Goal: Book appointment/travel/reservation

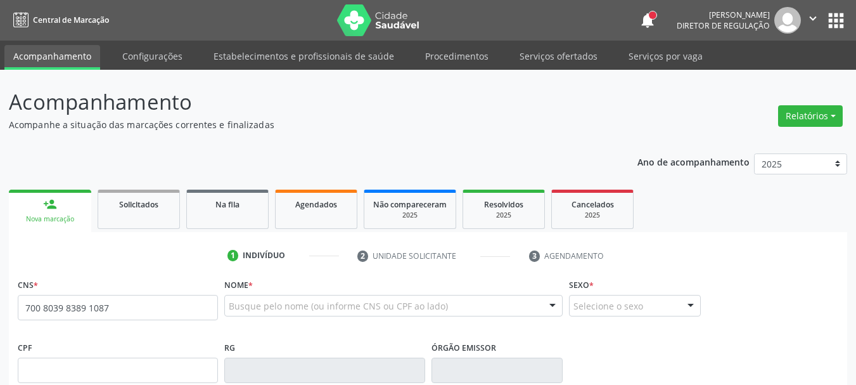
type input "700 8039 8389 1087"
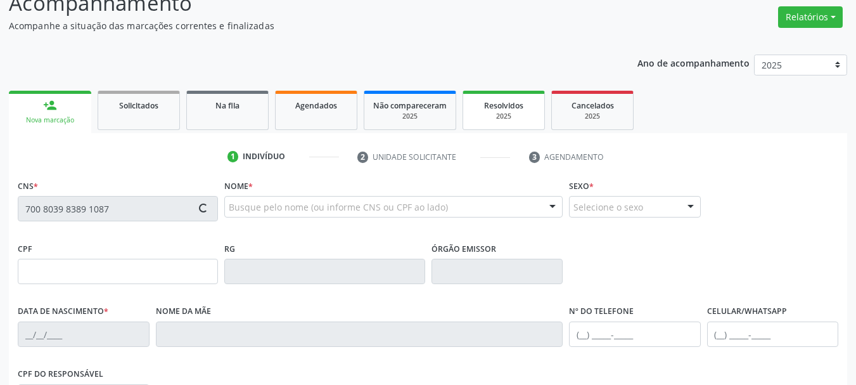
scroll to position [127, 0]
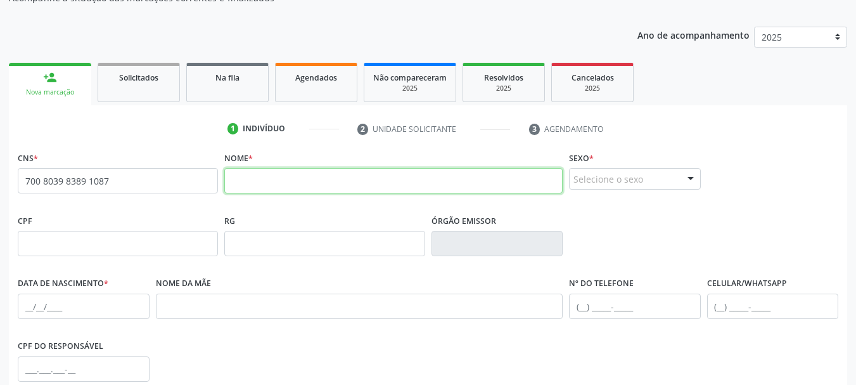
paste input "[PERSON_NAME]"
type input "[PERSON_NAME]"
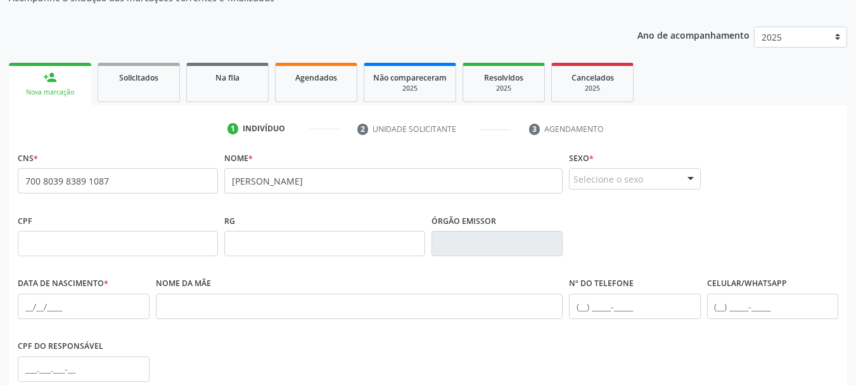
click at [597, 177] on div "Selecione o sexo" at bounding box center [635, 179] width 132 height 22
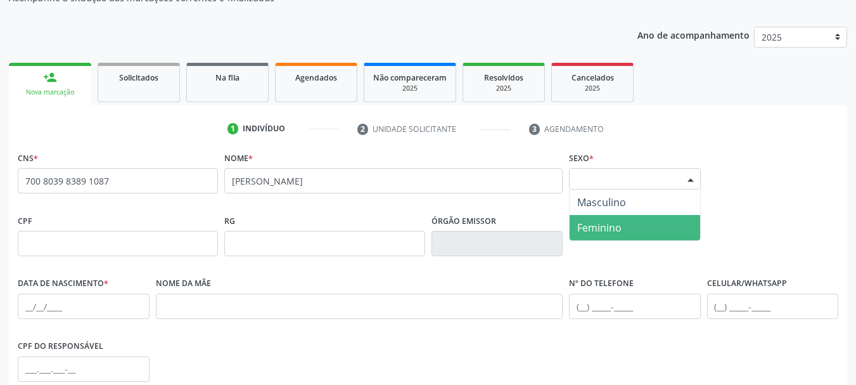
click at [607, 231] on span "Feminino" at bounding box center [599, 227] width 44 height 14
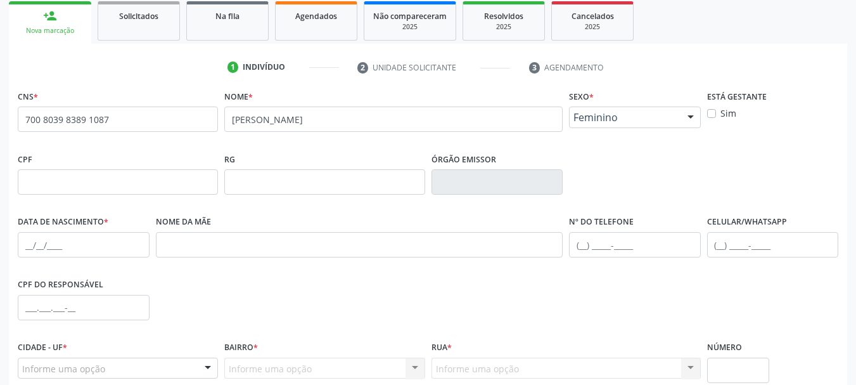
scroll to position [190, 0]
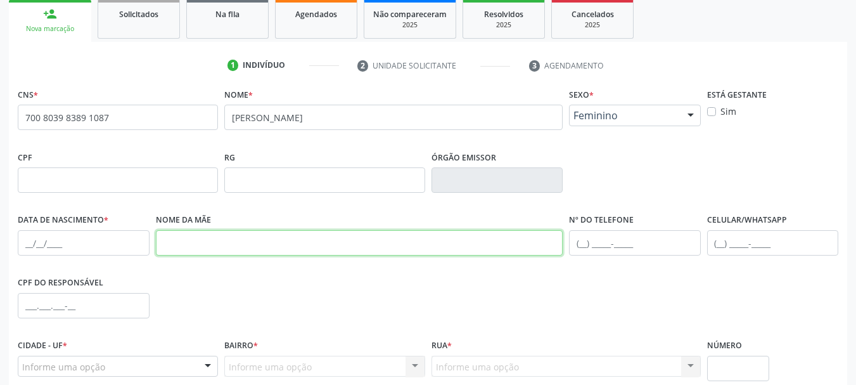
click at [230, 232] on input "text" at bounding box center [359, 242] width 407 height 25
drag, startPoint x: 217, startPoint y: 228, endPoint x: 199, endPoint y: 250, distance: 27.9
paste input "Rousa [PERSON_NAME]"
type input "Rousa [PERSON_NAME]"
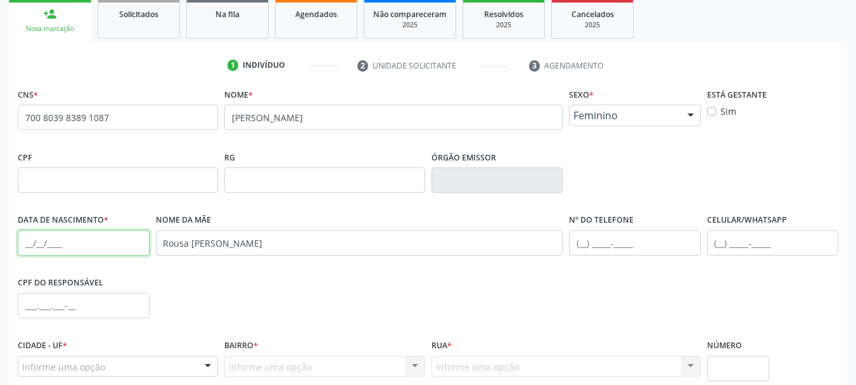
click at [33, 241] on input "text" at bounding box center [84, 242] width 132 height 25
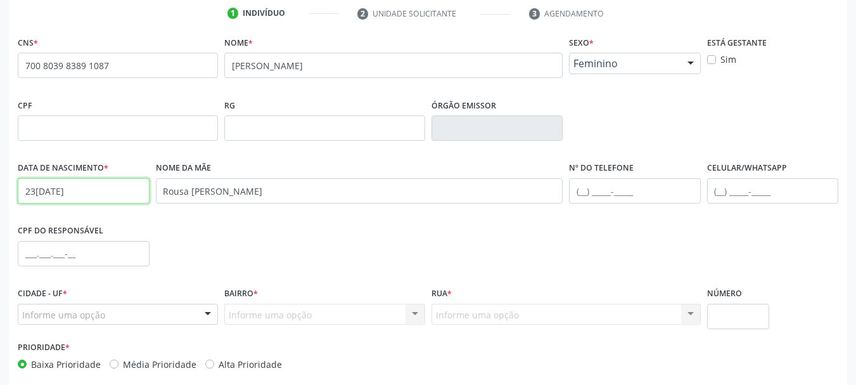
scroll to position [302, 0]
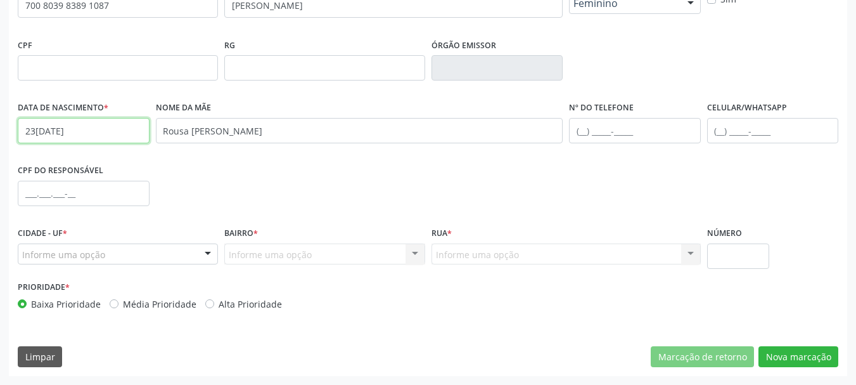
type input "23[DATE]"
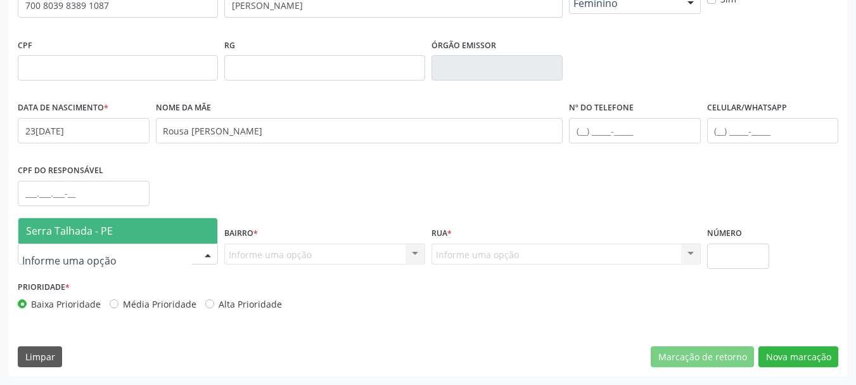
click at [127, 255] on div at bounding box center [118, 254] width 200 height 22
click at [123, 226] on span "Serra Talhada - PE" at bounding box center [117, 230] width 199 height 25
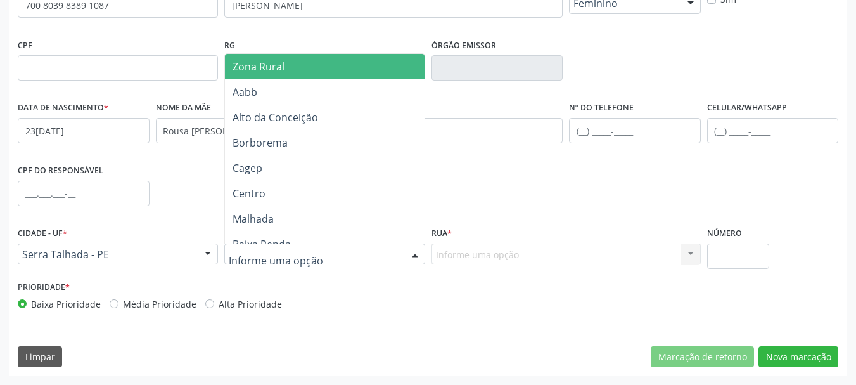
click at [280, 60] on span "Zona Rural" at bounding box center [259, 67] width 52 height 14
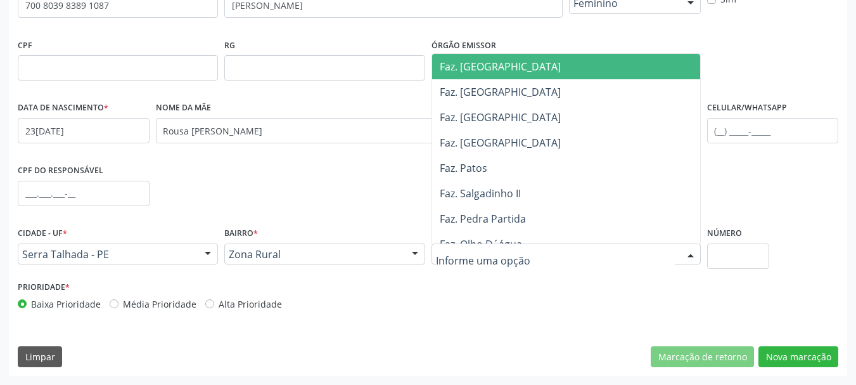
click at [490, 245] on div at bounding box center [565, 254] width 269 height 22
click at [477, 74] on span "Faz. [GEOGRAPHIC_DATA]" at bounding box center [569, 66] width 274 height 25
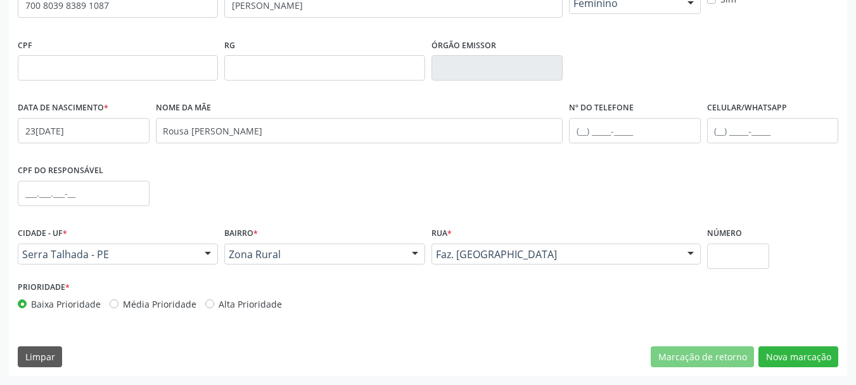
click at [770, 267] on div "Número" at bounding box center [738, 251] width 69 height 54
click at [751, 261] on input "text" at bounding box center [738, 255] width 63 height 25
type input "10"
click at [812, 363] on button "Nova marcação" at bounding box center [798, 357] width 80 height 22
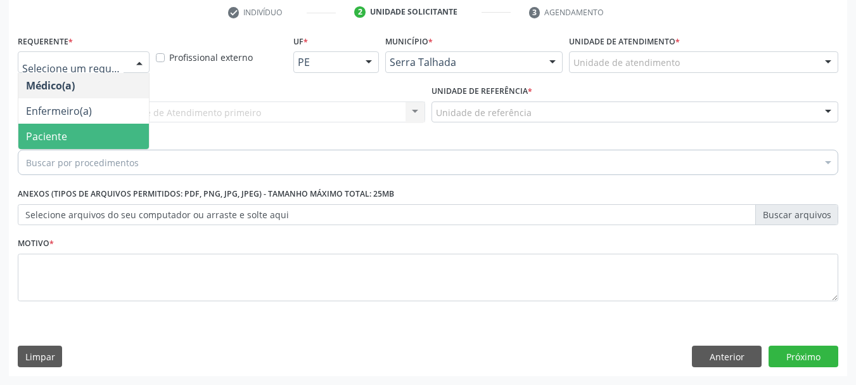
click at [58, 129] on span "Paciente" at bounding box center [46, 136] width 41 height 14
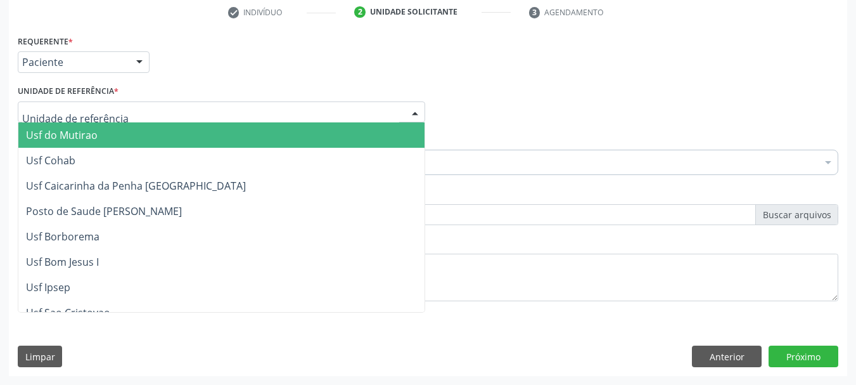
click at [44, 101] on div at bounding box center [221, 112] width 407 height 22
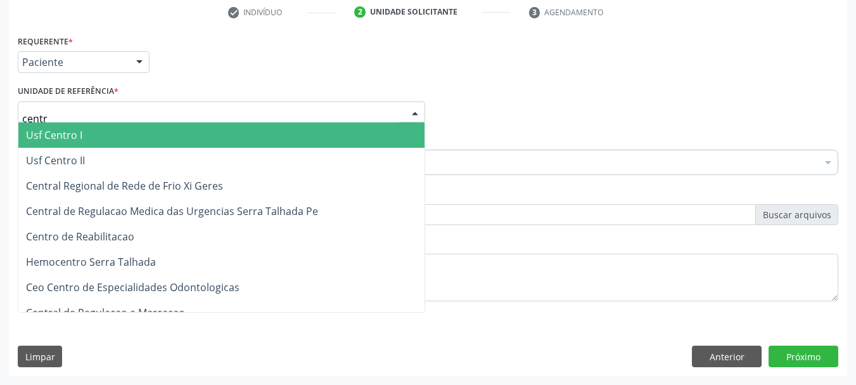
type input "centro"
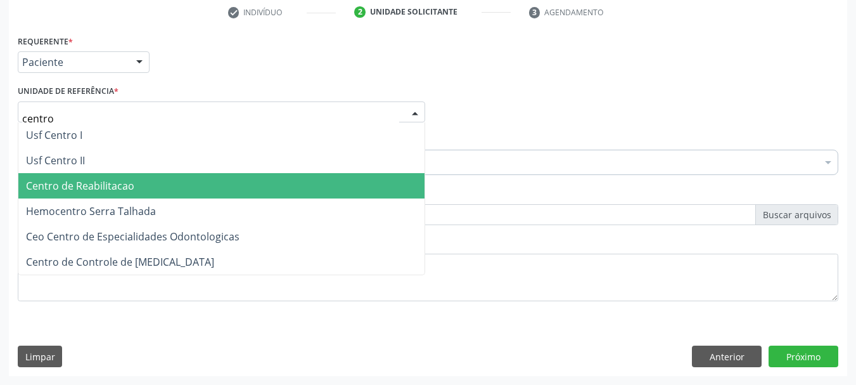
click at [162, 176] on span "Centro de Reabilitacao" at bounding box center [221, 185] width 406 height 25
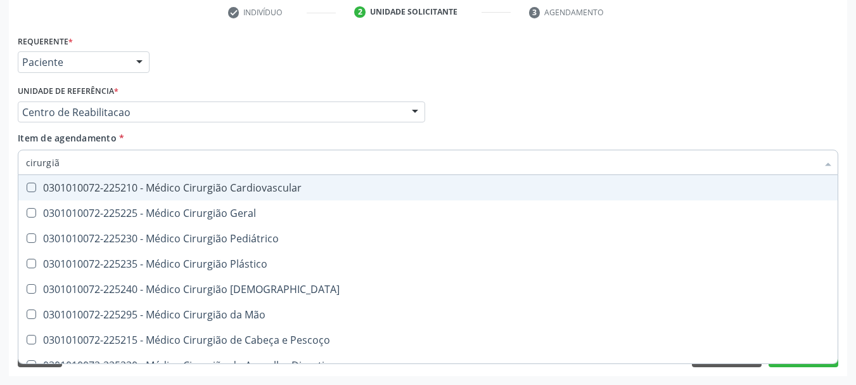
type input "cirurgião"
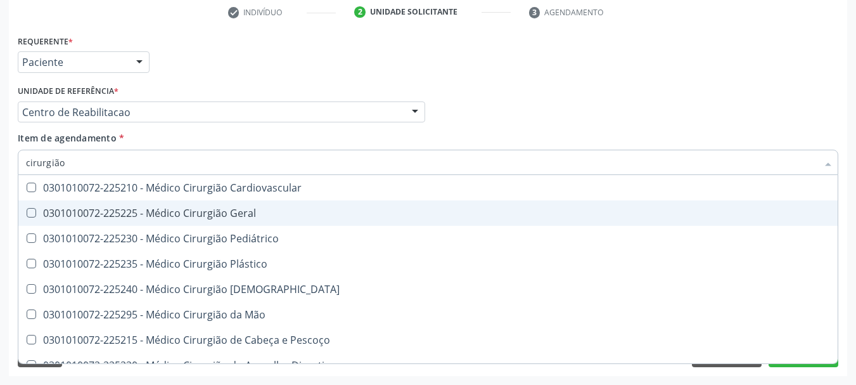
click at [106, 210] on div "0301010072-225225 - Médico Cirurgião Geral" at bounding box center [428, 213] width 804 height 10
checkbox Geral "true"
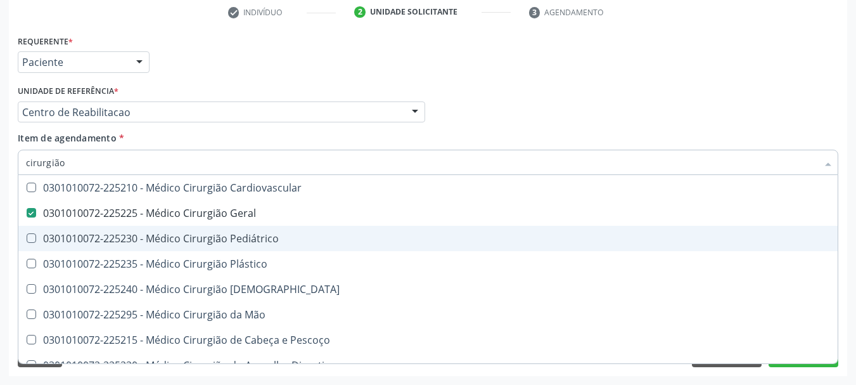
scroll to position [40, 0]
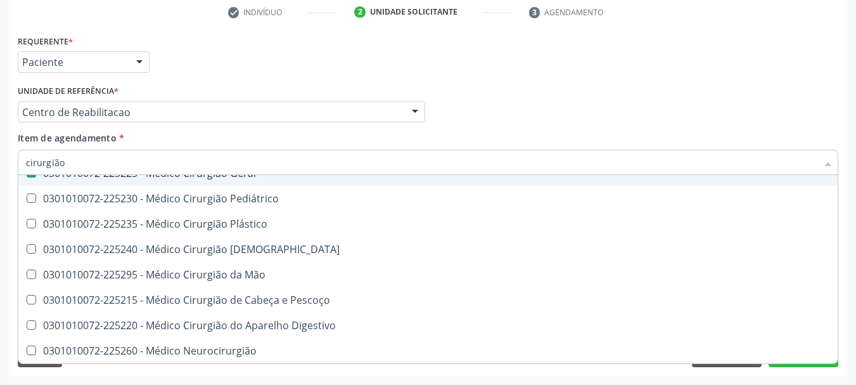
click at [734, 89] on div "Médico Solicitante Por favor, selecione a Unidade de Atendimento primeiro Nenhu…" at bounding box center [428, 106] width 827 height 49
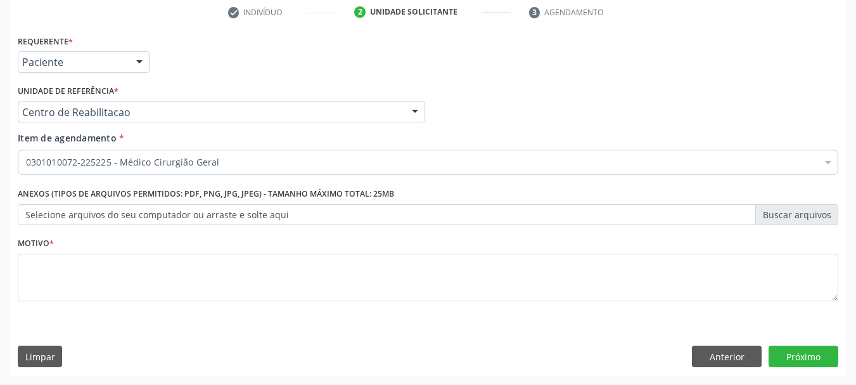
scroll to position [0, 0]
click at [696, 125] on div "Médico Solicitante Por favor, selecione a Unidade de Atendimento primeiro Nenhu…" at bounding box center [428, 106] width 827 height 49
click at [696, 126] on div "Médico Solicitante Por favor, selecione a Unidade de Atendimento primeiro Nenhu…" at bounding box center [428, 106] width 827 height 49
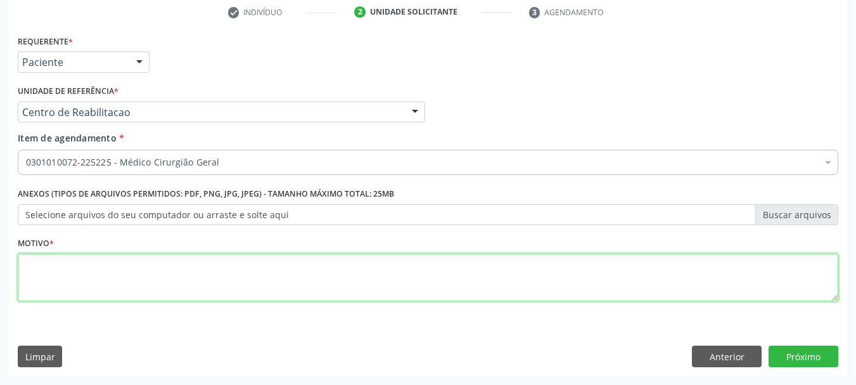
click at [408, 265] on textarea at bounding box center [428, 277] width 821 height 48
type textarea "..."
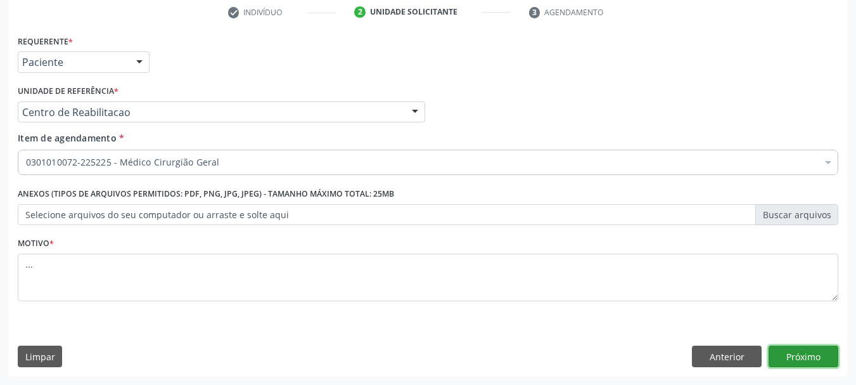
click at [779, 352] on button "Próximo" at bounding box center [804, 356] width 70 height 22
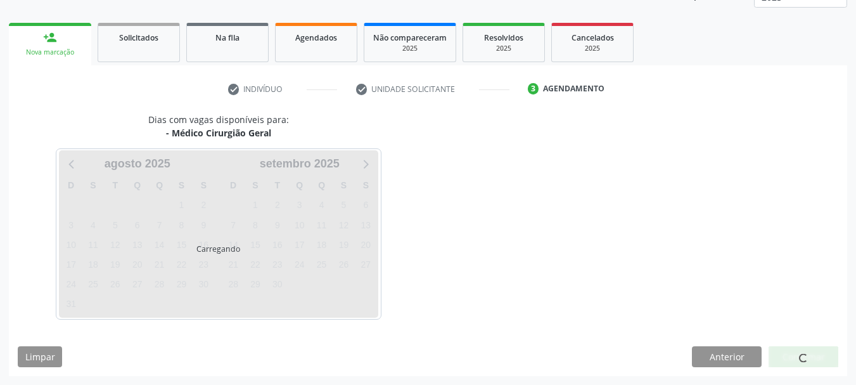
scroll to position [167, 0]
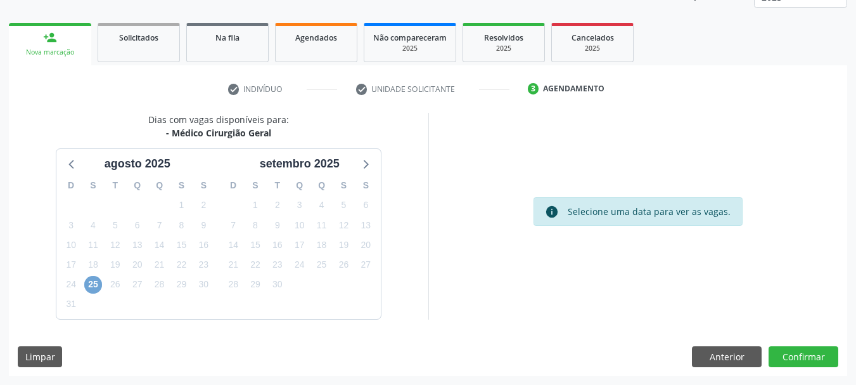
click at [94, 287] on span "25" at bounding box center [93, 285] width 18 height 18
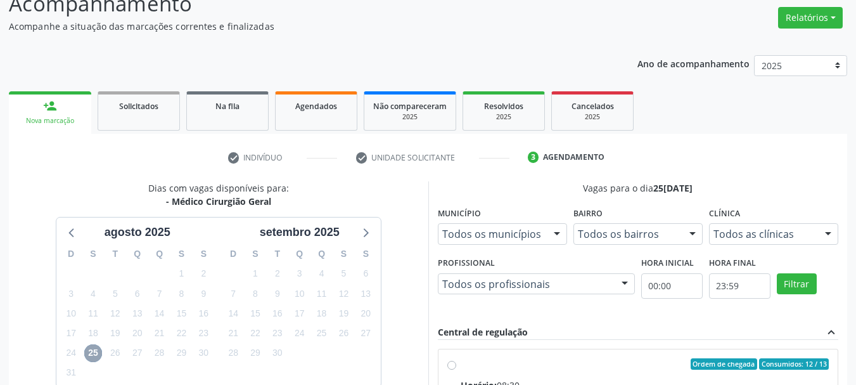
scroll to position [96, 0]
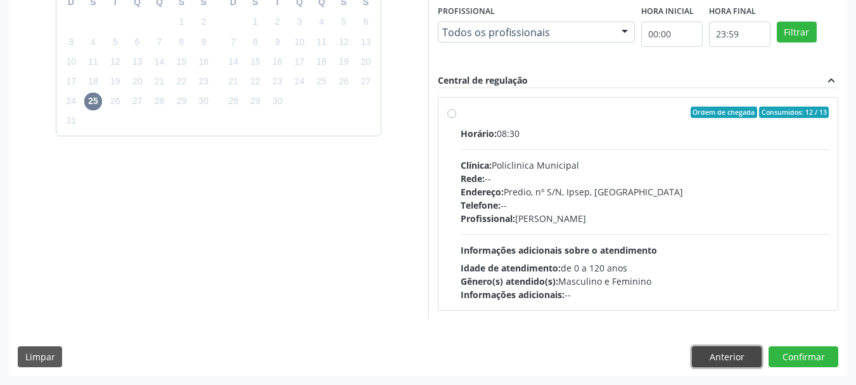
click at [715, 348] on button "Anterior" at bounding box center [727, 357] width 70 height 22
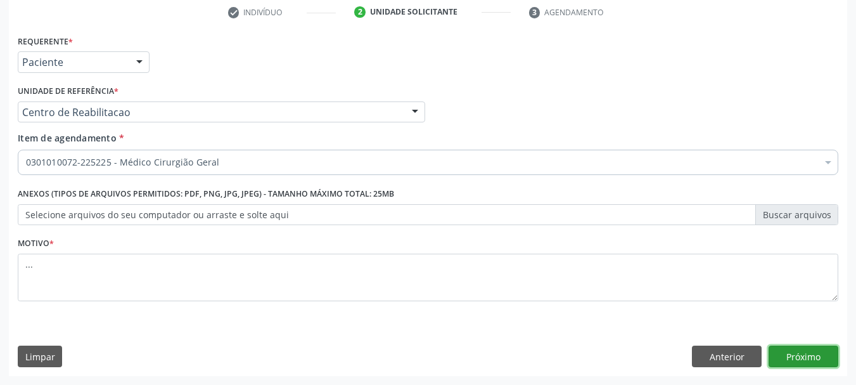
click at [788, 361] on button "Próximo" at bounding box center [804, 356] width 70 height 22
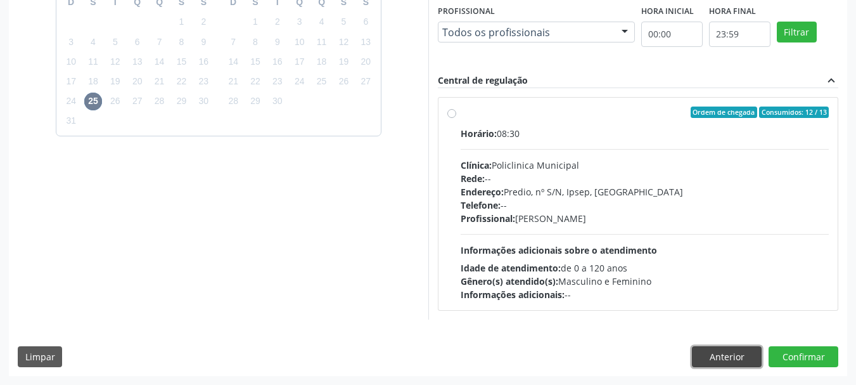
click at [730, 355] on button "Anterior" at bounding box center [727, 357] width 70 height 22
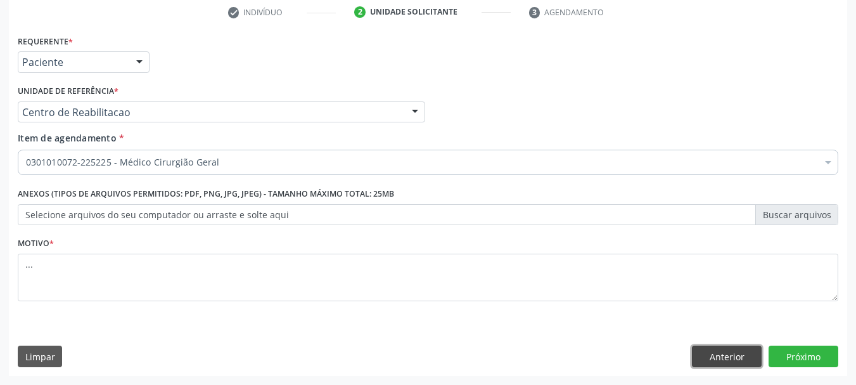
click at [719, 349] on button "Anterior" at bounding box center [727, 356] width 70 height 22
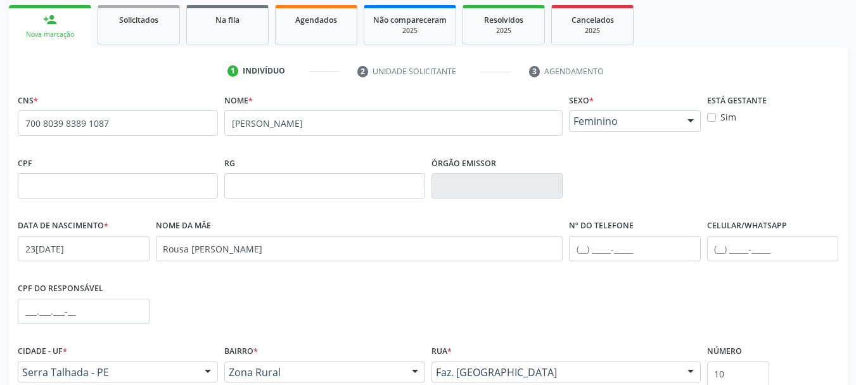
scroll to position [302, 0]
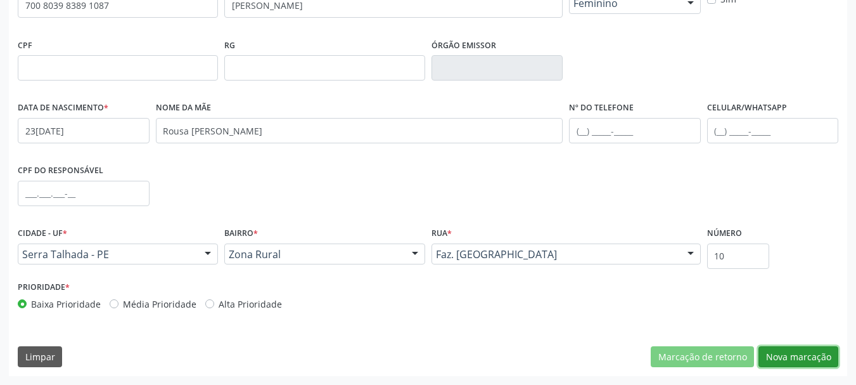
click at [795, 348] on button "Nova marcação" at bounding box center [798, 357] width 80 height 22
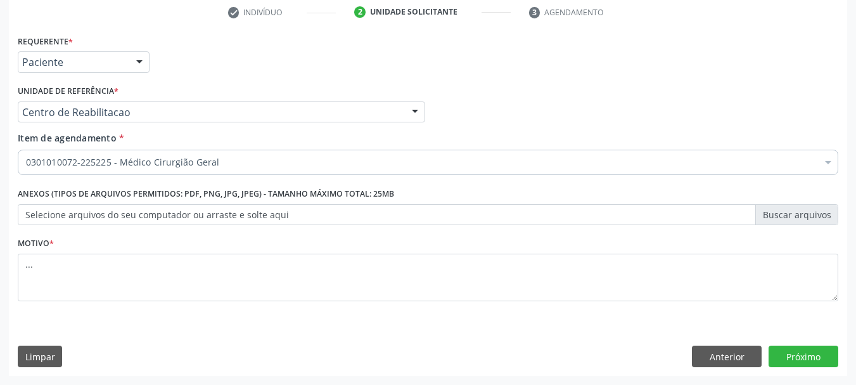
scroll to position [243, 0]
click at [800, 354] on button "Próximo" at bounding box center [804, 356] width 70 height 22
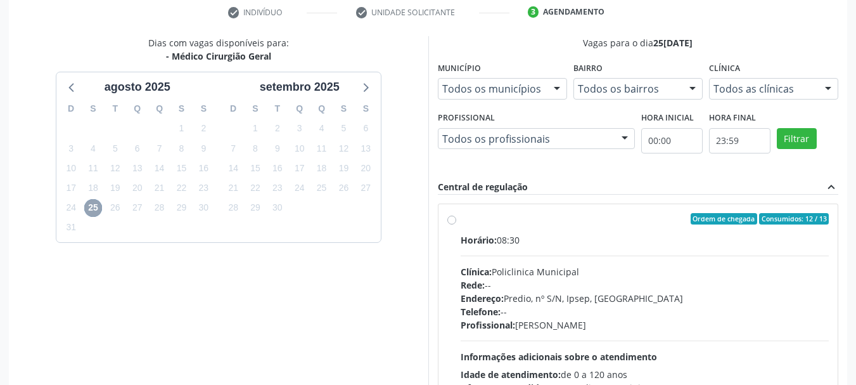
click at [89, 210] on span "25" at bounding box center [93, 208] width 18 height 18
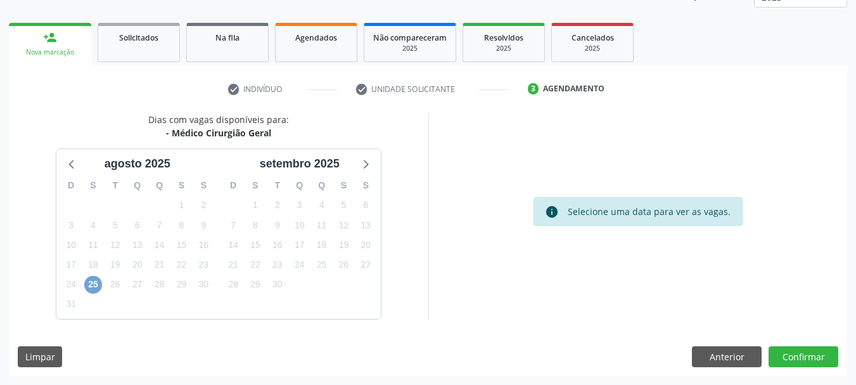
scroll to position [167, 0]
click at [94, 288] on span "25" at bounding box center [93, 285] width 18 height 18
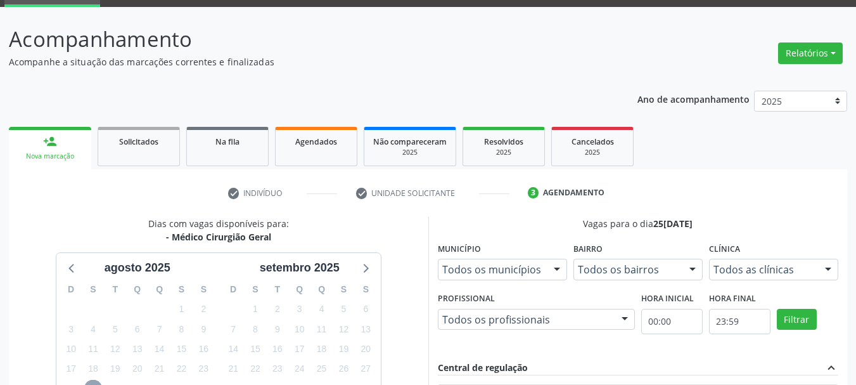
scroll to position [0, 0]
